Goal: Find specific page/section: Locate item on page

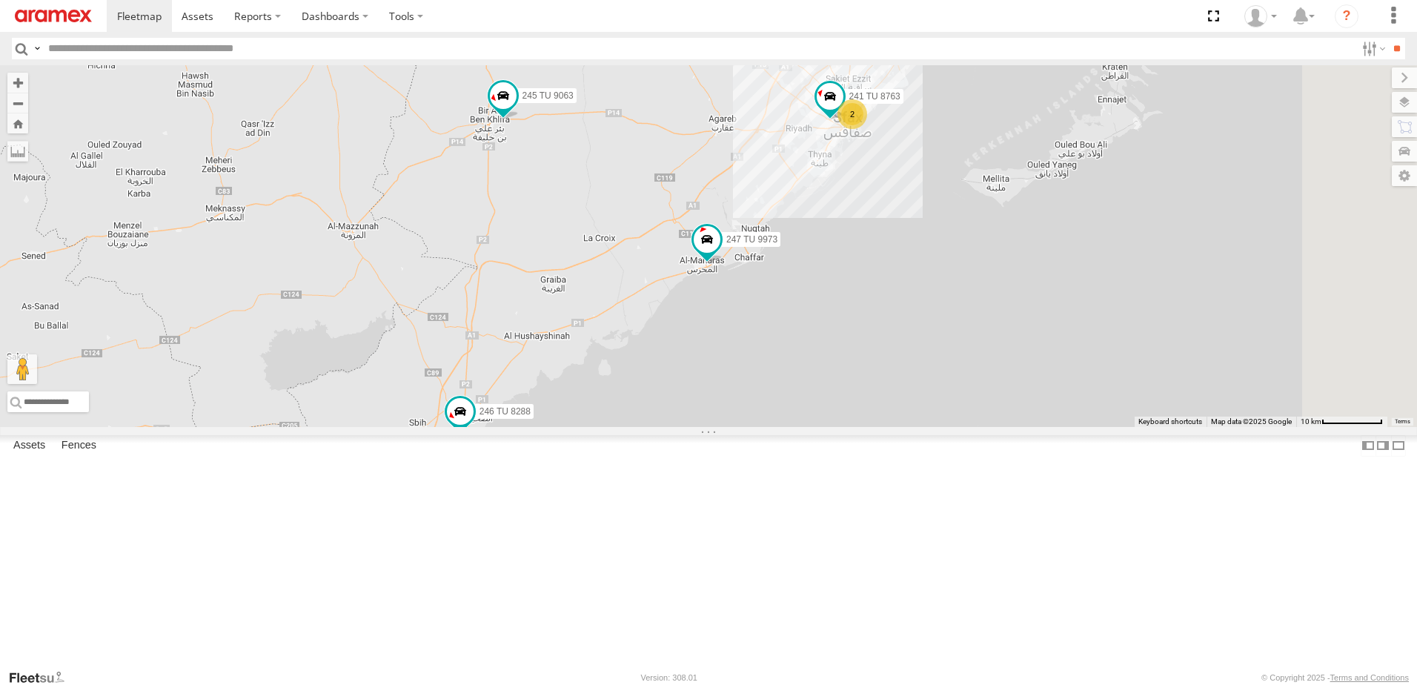
drag, startPoint x: 1308, startPoint y: 256, endPoint x: 914, endPoint y: 380, distance: 412.5
click at [917, 380] on div "2 246 TU 8288 245 TU 9063 241 TU 8763 247 TU 9973" at bounding box center [708, 246] width 1417 height 362
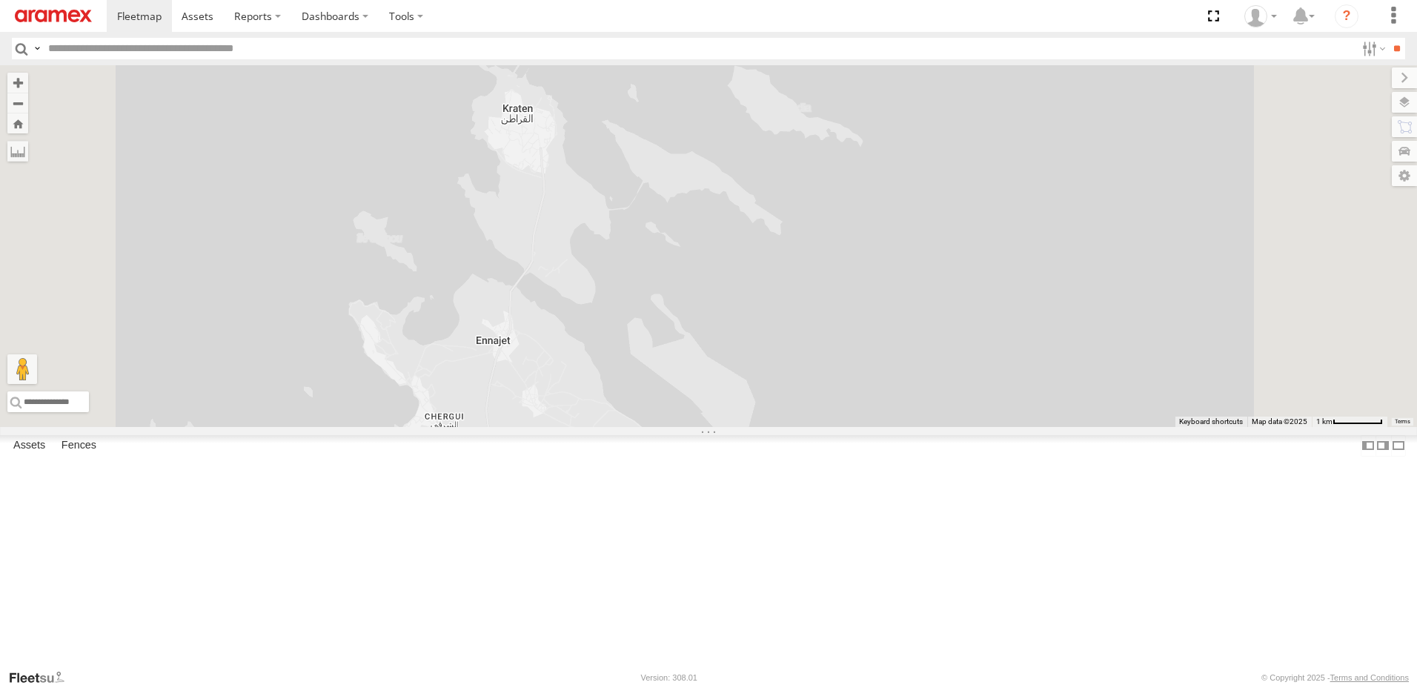
drag, startPoint x: 905, startPoint y: 406, endPoint x: 869, endPoint y: 305, distance: 107.1
click at [869, 305] on div "246 TU 8288 245 TU 9063 241 TU 8763 247 TU 9973" at bounding box center [708, 246] width 1417 height 362
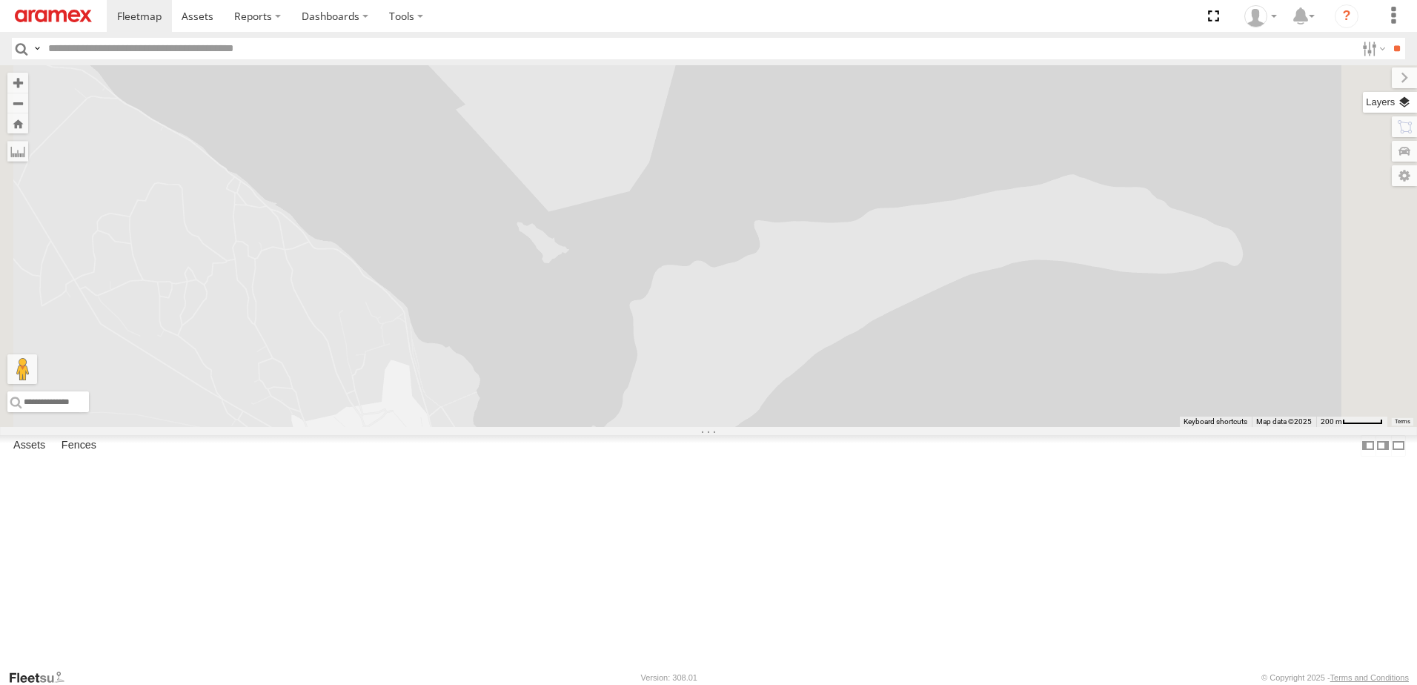
click at [1406, 102] on label at bounding box center [1390, 102] width 54 height 21
click at [0, 0] on label at bounding box center [0, 0] width 0 height 0
click at [0, 0] on span "Satellite + Roadmap" at bounding box center [0, 0] width 0 height 0
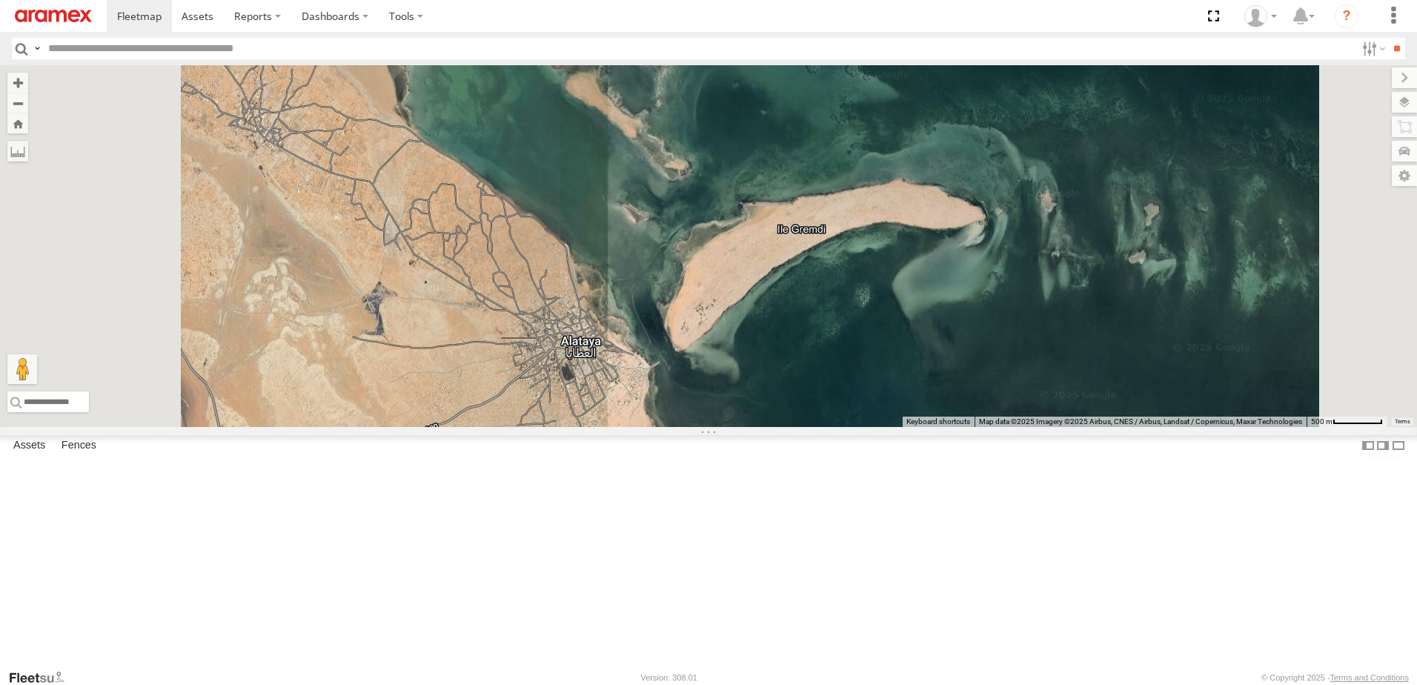
click at [847, 245] on div "246 TU 8288 245 TU 9063 241 TU 8763 247 TU 9973" at bounding box center [708, 246] width 1417 height 362
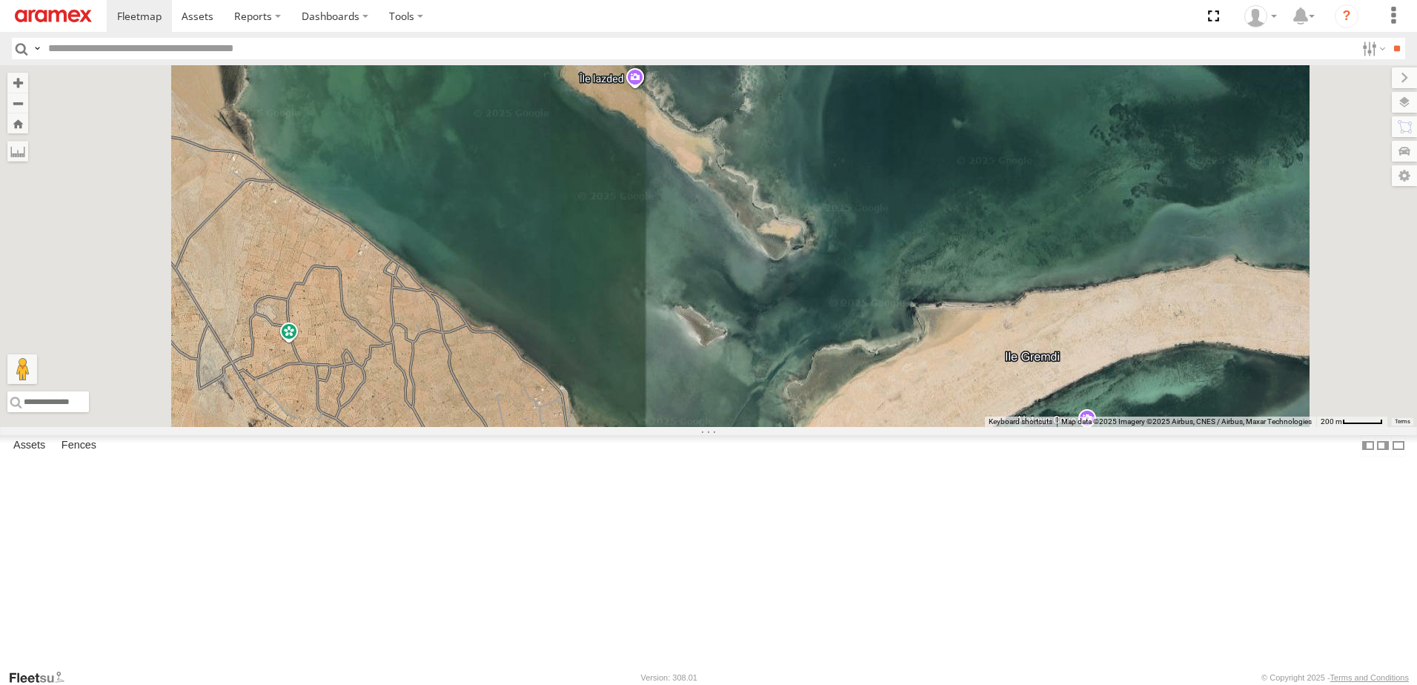
drag, startPoint x: 723, startPoint y: 173, endPoint x: 739, endPoint y: 291, distance: 118.9
click at [739, 291] on div "246 TU 8288 245 TU 9063 241 TU 8763 247 TU 9973" at bounding box center [708, 246] width 1417 height 362
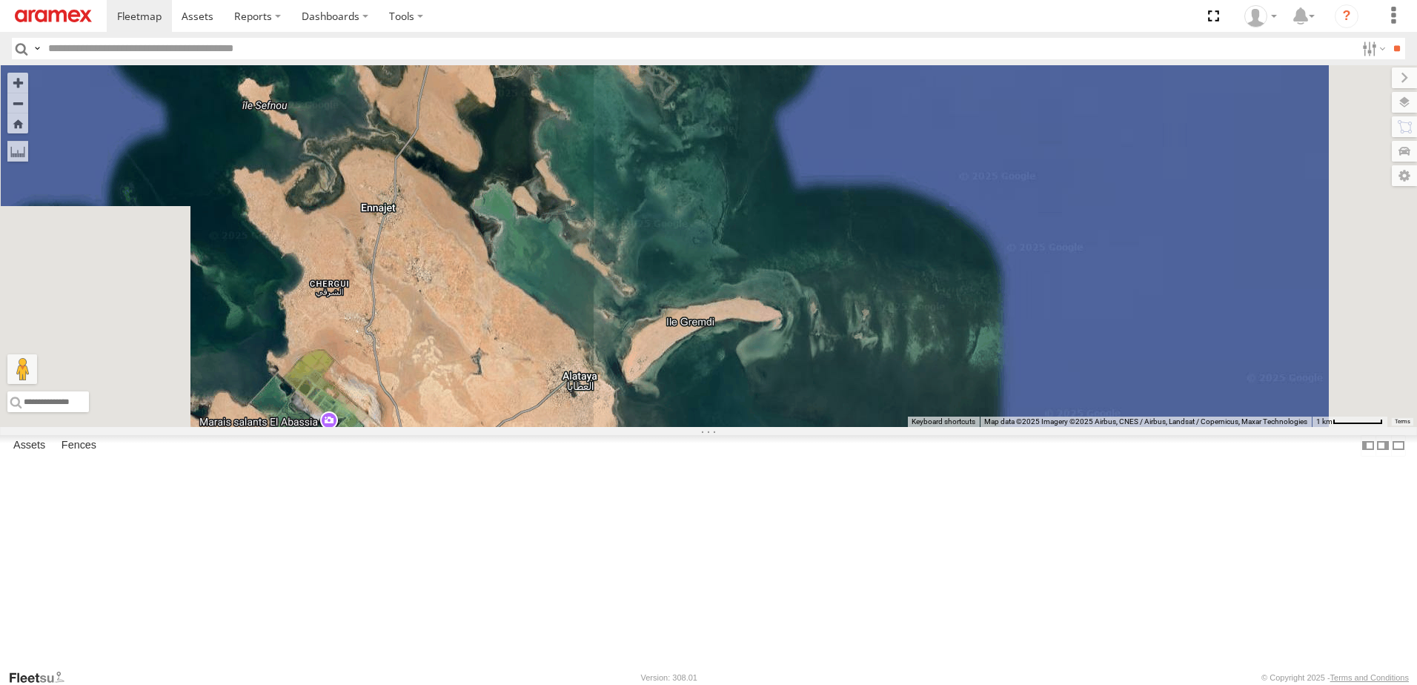
drag, startPoint x: 726, startPoint y: 170, endPoint x: 737, endPoint y: 280, distance: 111.0
click at [737, 280] on div "246 TU 8288 245 TU 9063 241 TU 8763 247 TU 9973" at bounding box center [708, 246] width 1417 height 362
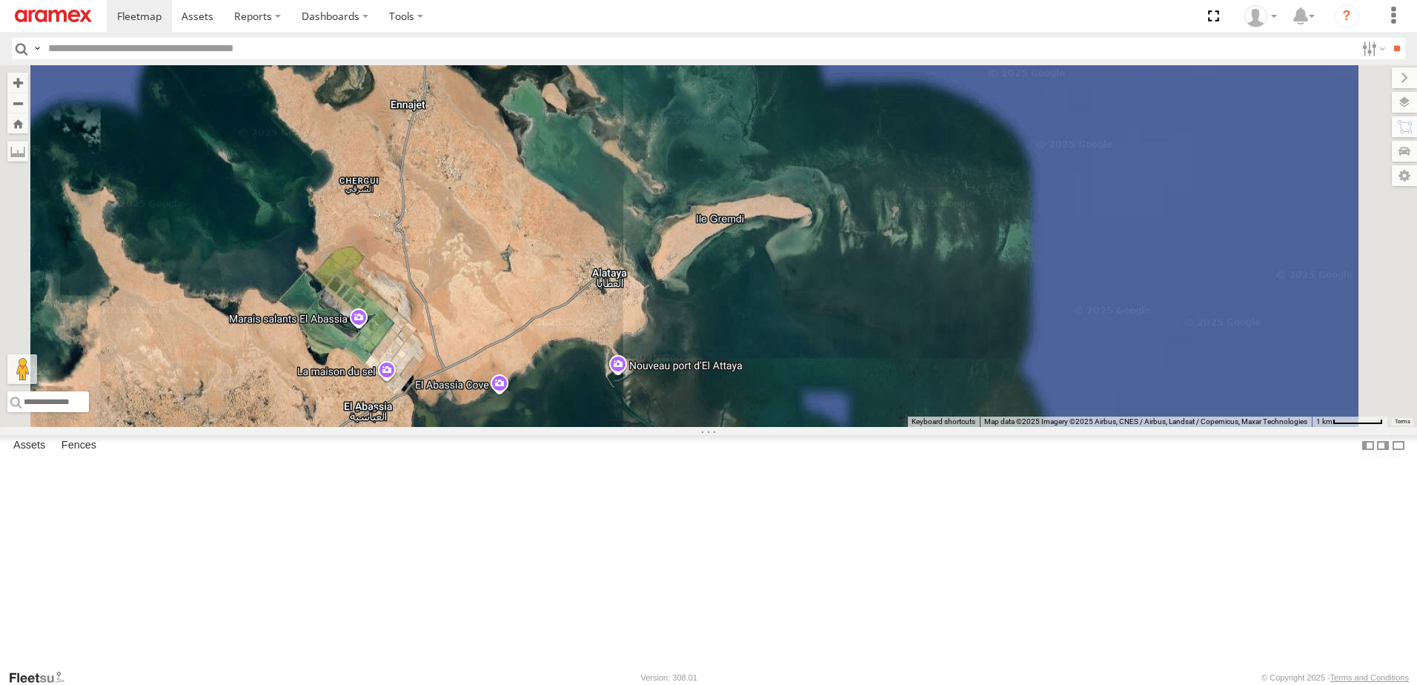
drag, startPoint x: 605, startPoint y: 414, endPoint x: 639, endPoint y: 296, distance: 123.4
click at [639, 296] on div "246 TU 8288 245 TU 9063 241 TU 8763 247 TU 9973" at bounding box center [708, 246] width 1417 height 362
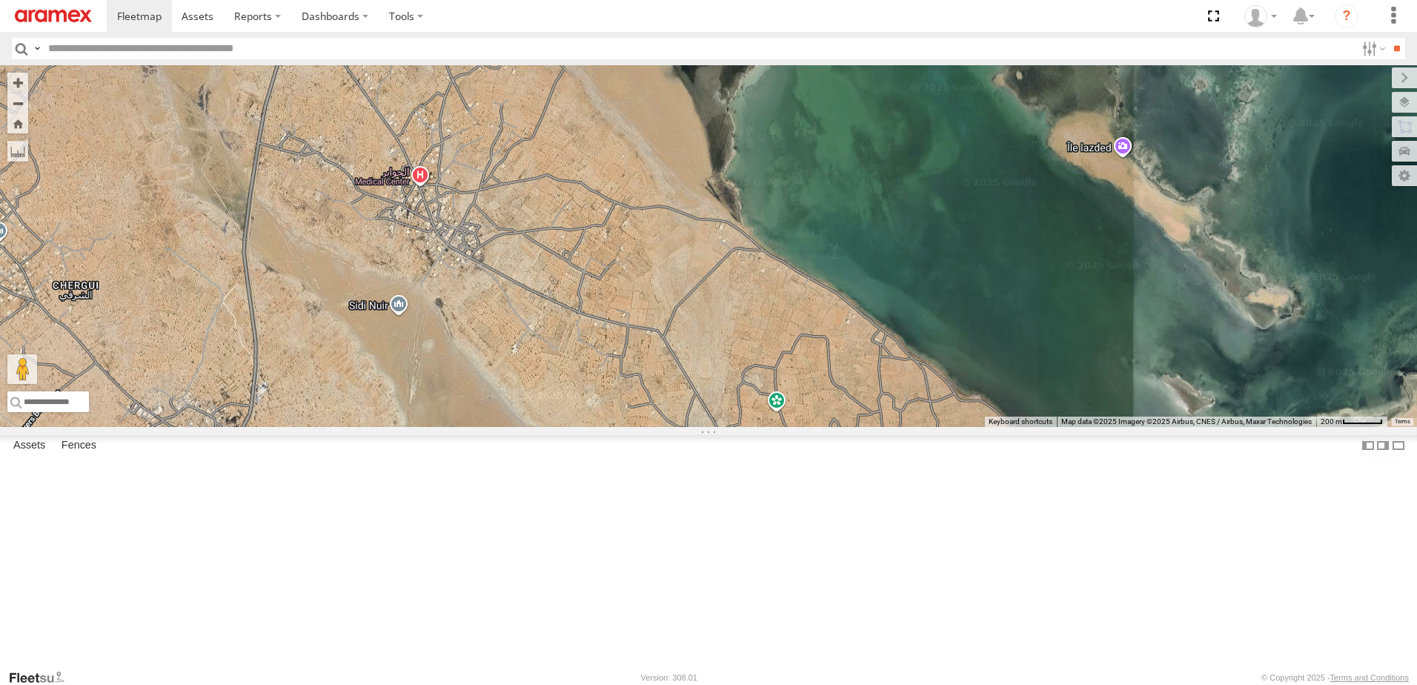
drag, startPoint x: 886, startPoint y: 189, endPoint x: 723, endPoint y: 396, distance: 263.8
click at [723, 396] on div "246 TU 8288 245 TU 9063 241 TU 8763 247 TU 9973" at bounding box center [708, 246] width 1417 height 362
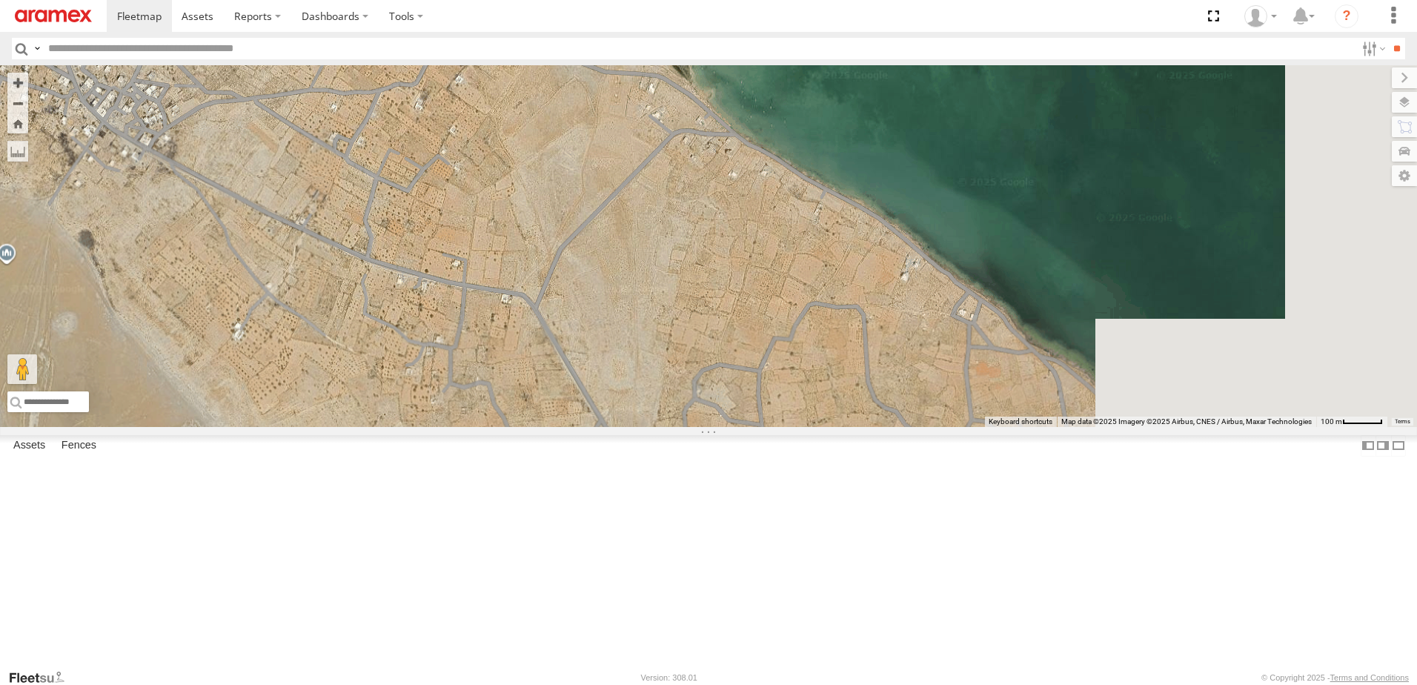
drag, startPoint x: 962, startPoint y: 488, endPoint x: 642, endPoint y: 297, distance: 372.2
click at [642, 297] on div "246 TU 8288 245 TU 9063 241 TU 8763 247 TU 9973" at bounding box center [708, 246] width 1417 height 362
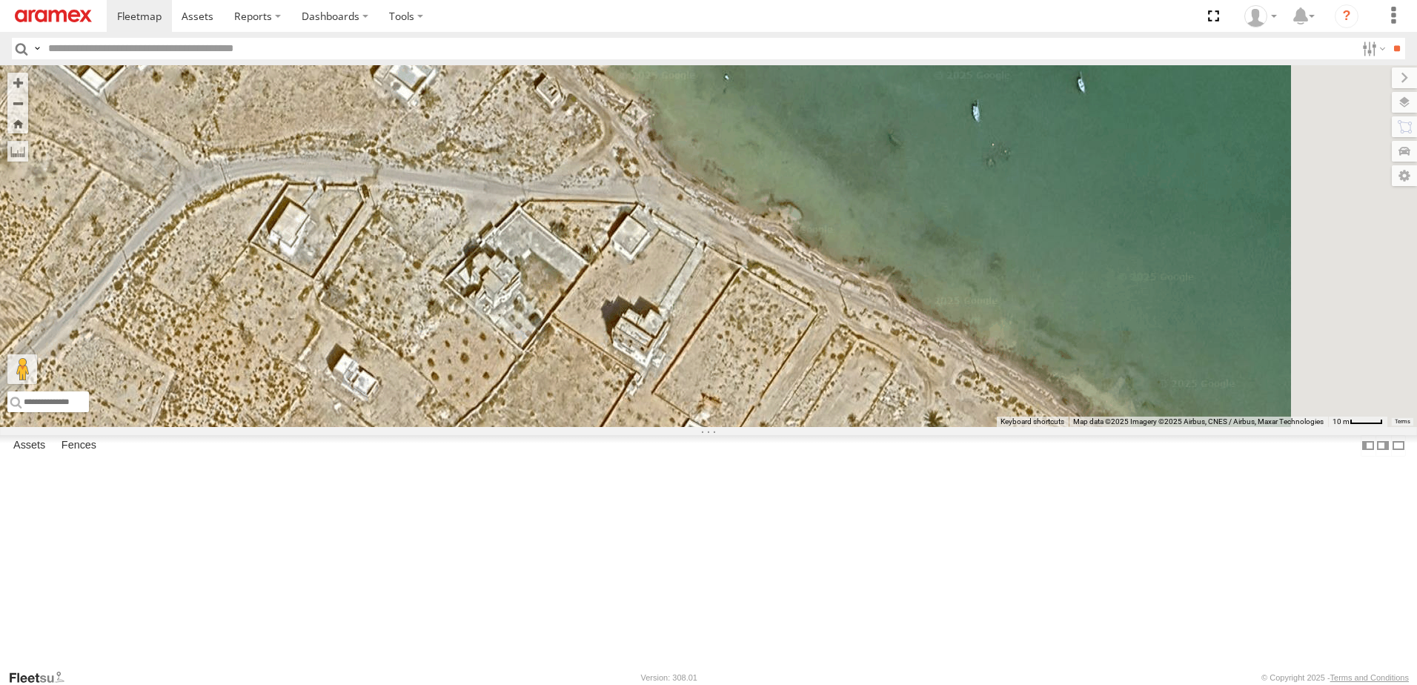
drag, startPoint x: 858, startPoint y: 265, endPoint x: 824, endPoint y: 308, distance: 54.9
click at [826, 308] on div "246 TU 8288 245 TU 9063 241 TU 8763 247 TU 9973" at bounding box center [708, 246] width 1417 height 362
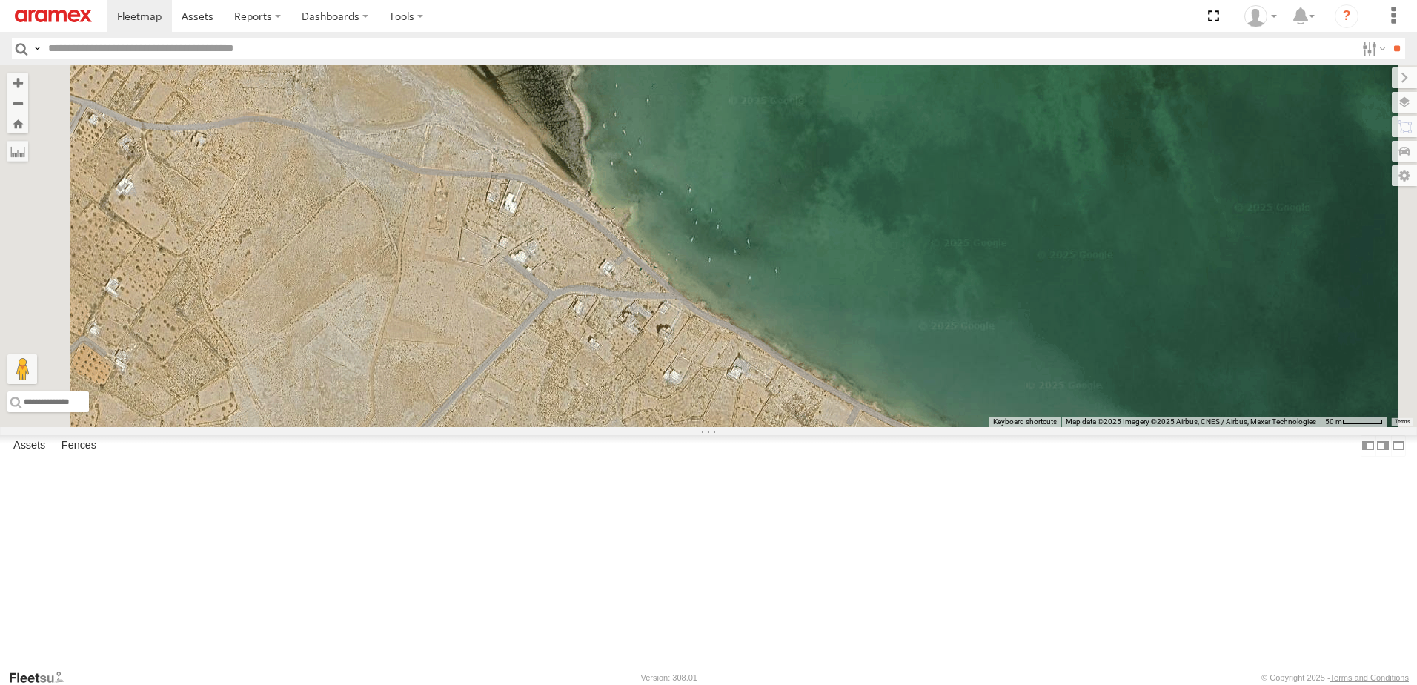
drag, startPoint x: 723, startPoint y: 235, endPoint x: 808, endPoint y: 422, distance: 206.3
click at [807, 424] on div "246 TU 8288 245 TU 9063 241 TU 8763 247 TU 9973" at bounding box center [708, 246] width 1417 height 362
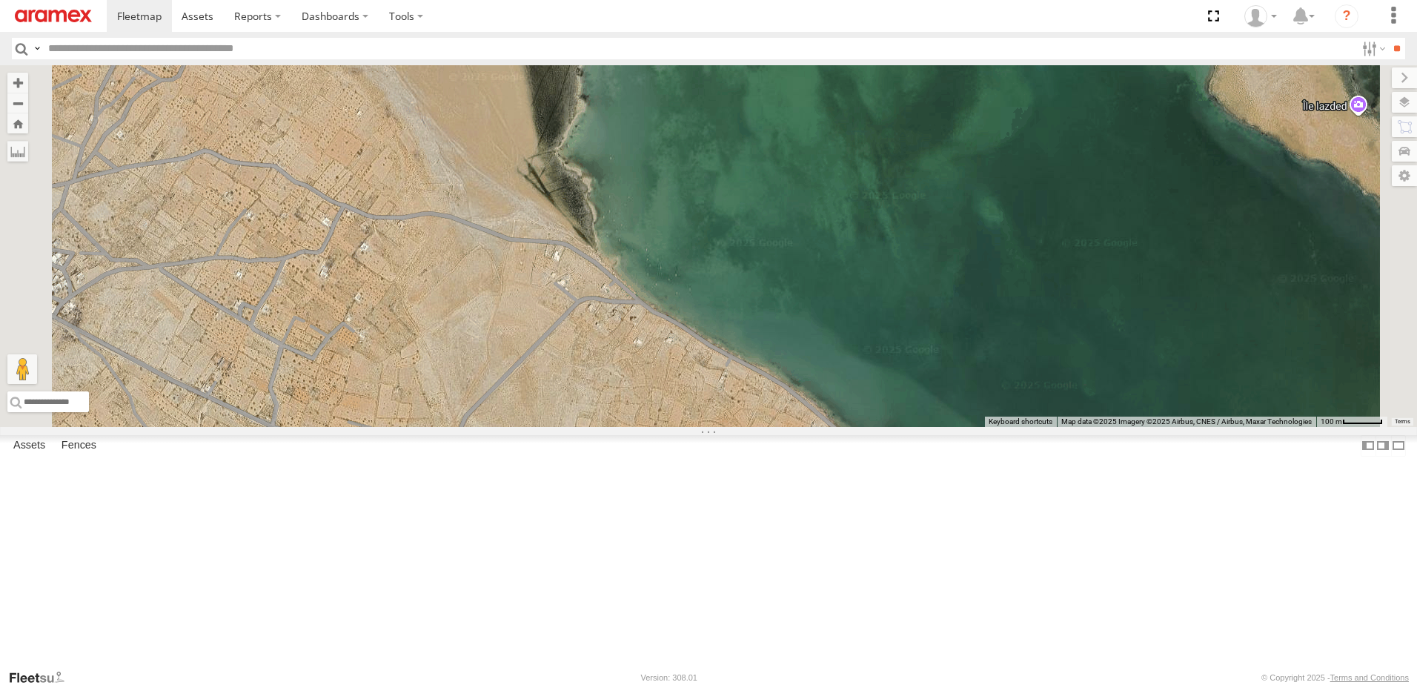
drag, startPoint x: 694, startPoint y: 214, endPoint x: 697, endPoint y: 391, distance: 177.1
click at [694, 392] on div "246 TU 8288 245 TU 9063 241 TU 8763 247 TU 9973" at bounding box center [708, 246] width 1417 height 362
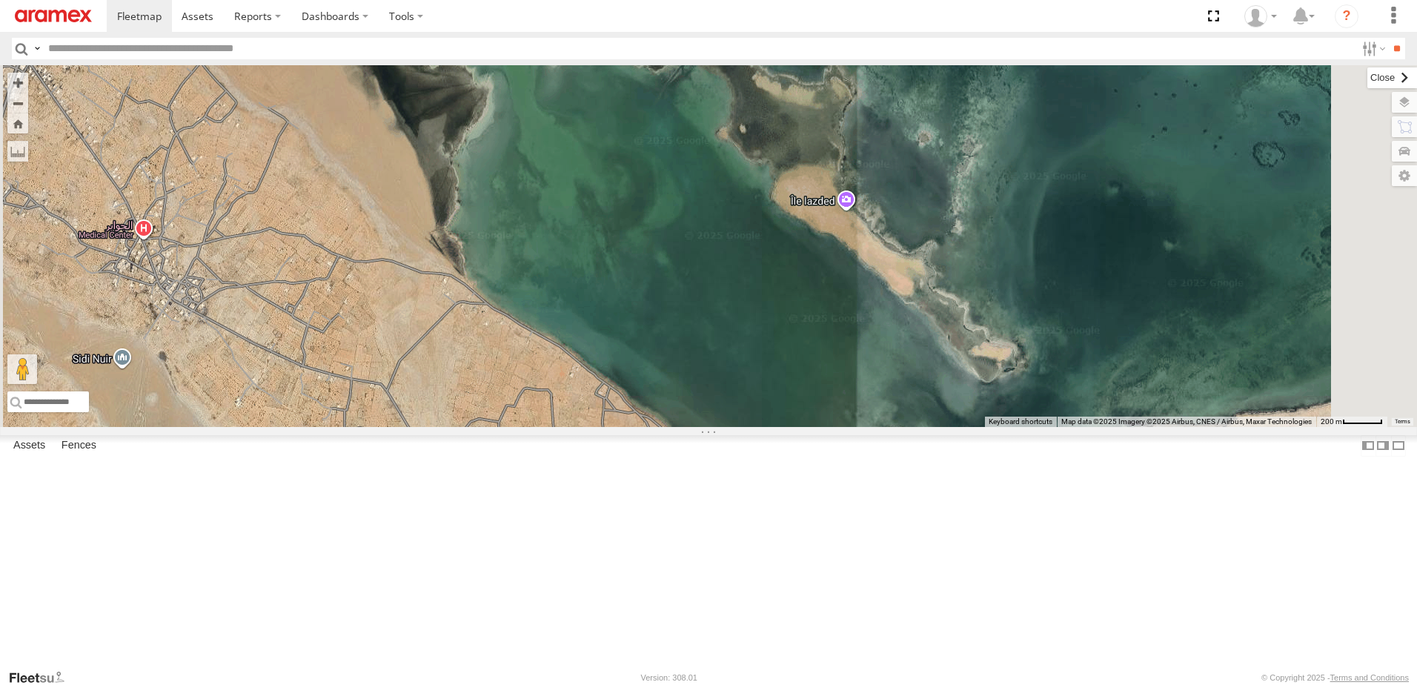
click at [1367, 79] on label at bounding box center [1392, 77] width 50 height 21
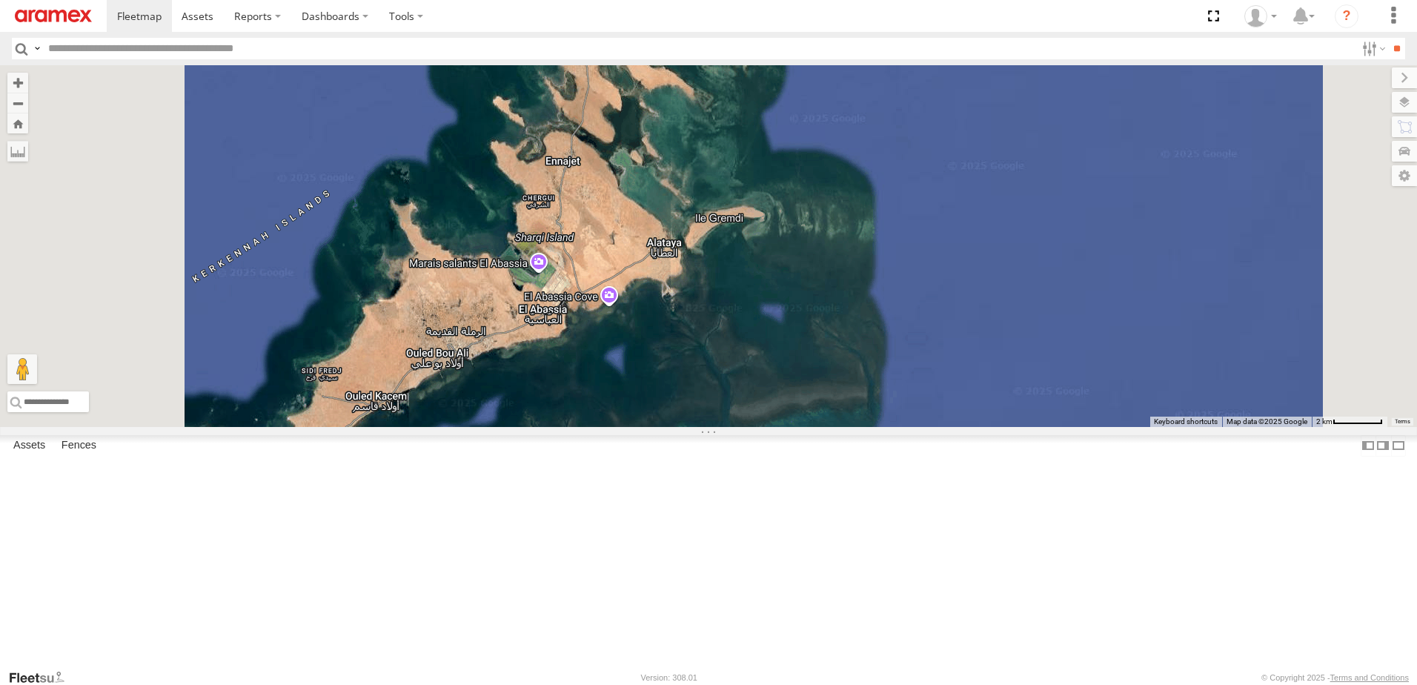
drag, startPoint x: 585, startPoint y: 462, endPoint x: 720, endPoint y: 361, distance: 169.0
click at [720, 362] on div "246 TU 8288 245 TU 9063 241 TU 8763 247 TU 9973" at bounding box center [708, 246] width 1417 height 362
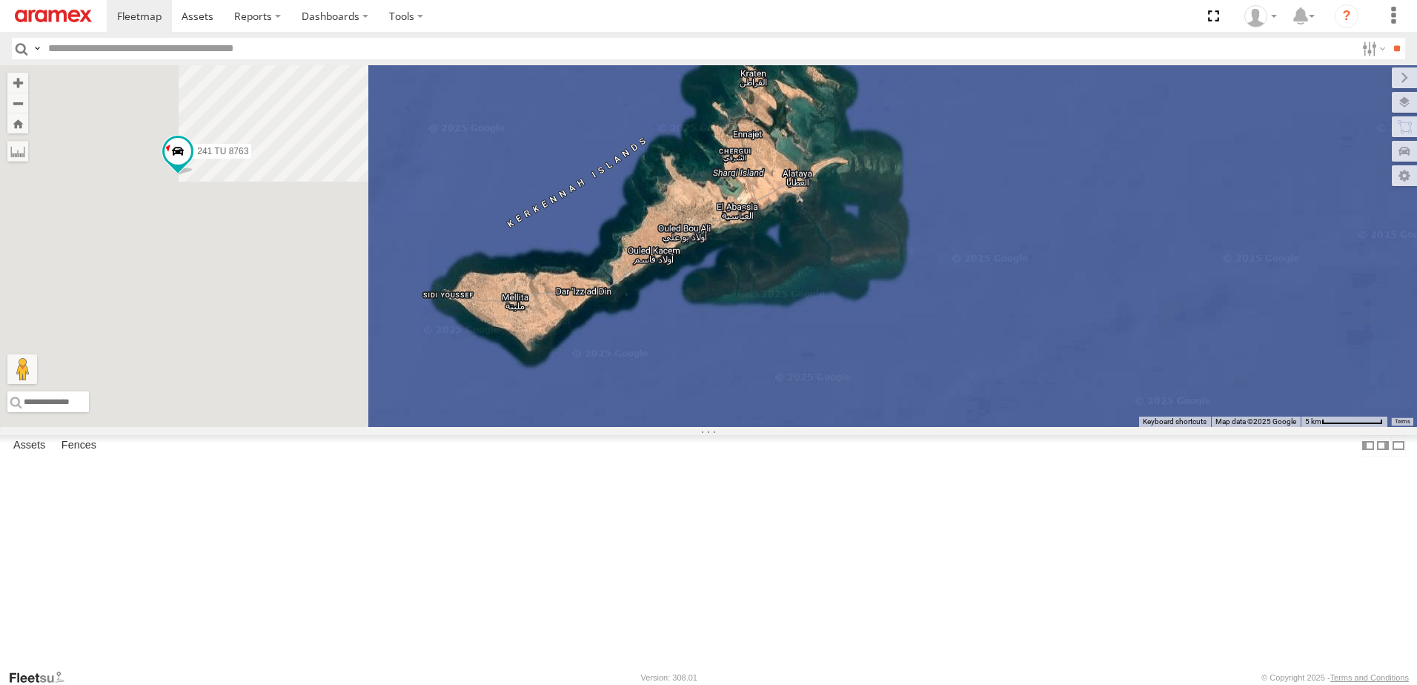
drag, startPoint x: 588, startPoint y: 370, endPoint x: 862, endPoint y: 324, distance: 278.0
click at [864, 325] on div "246 TU 8288 245 TU 9063 241 TU 8763 247 TU 9973" at bounding box center [708, 246] width 1417 height 362
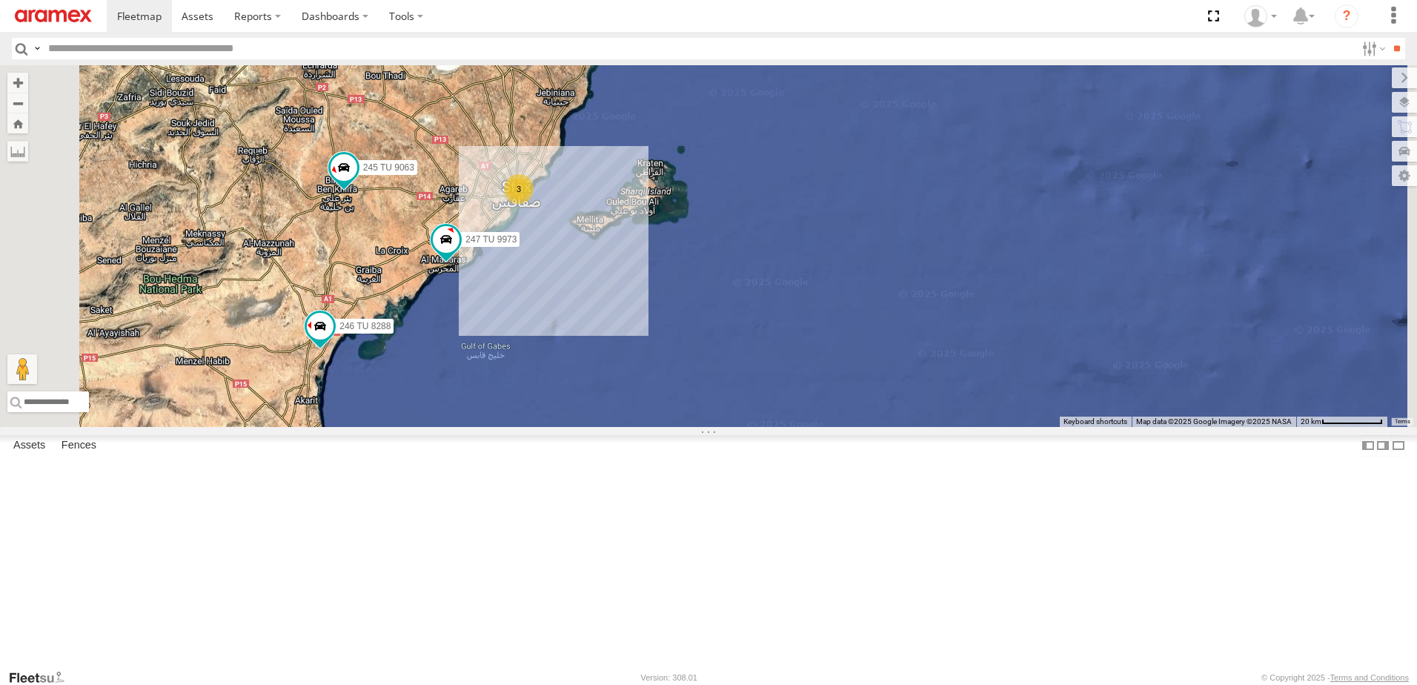
drag, startPoint x: 584, startPoint y: 289, endPoint x: 634, endPoint y: 298, distance: 51.2
click at [634, 298] on div "246 TU 8288 245 TU 9063 247 TU 9973 3" at bounding box center [708, 246] width 1417 height 362
